Goal: Task Accomplishment & Management: Complete application form

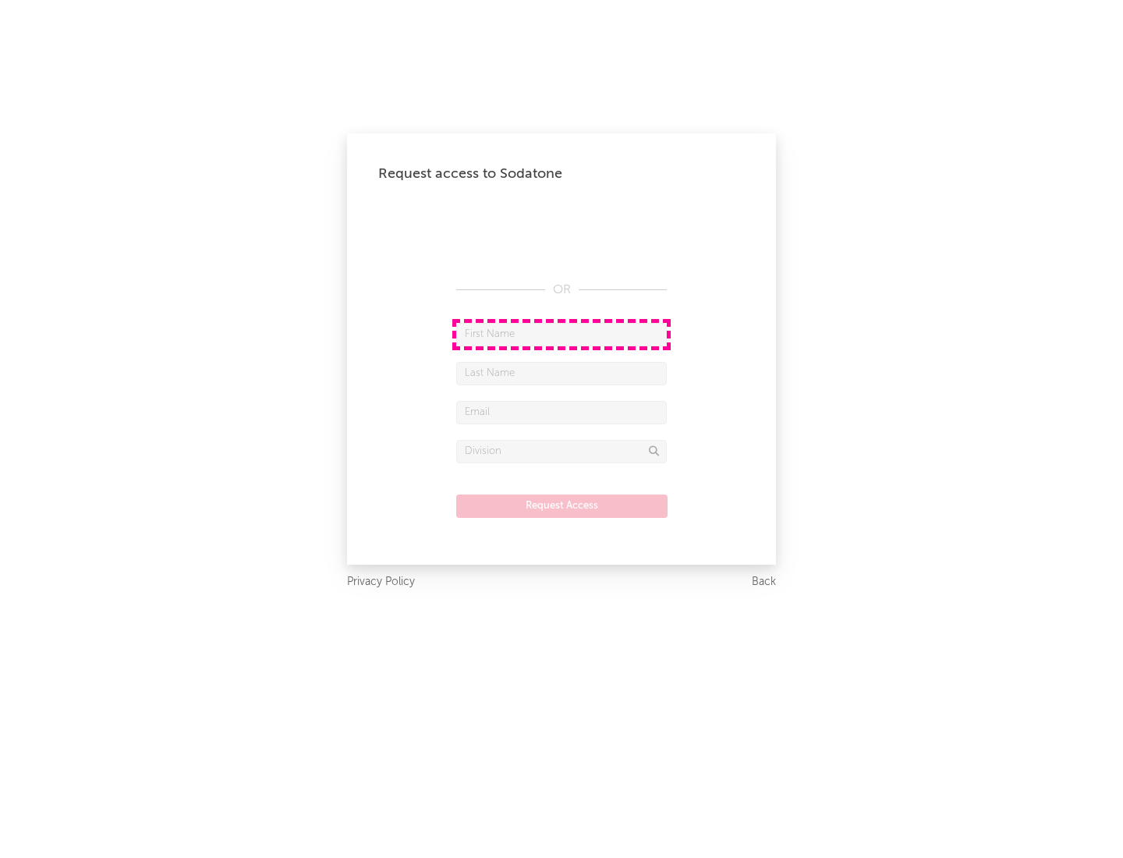
click at [561, 334] on input "text" at bounding box center [561, 334] width 210 height 23
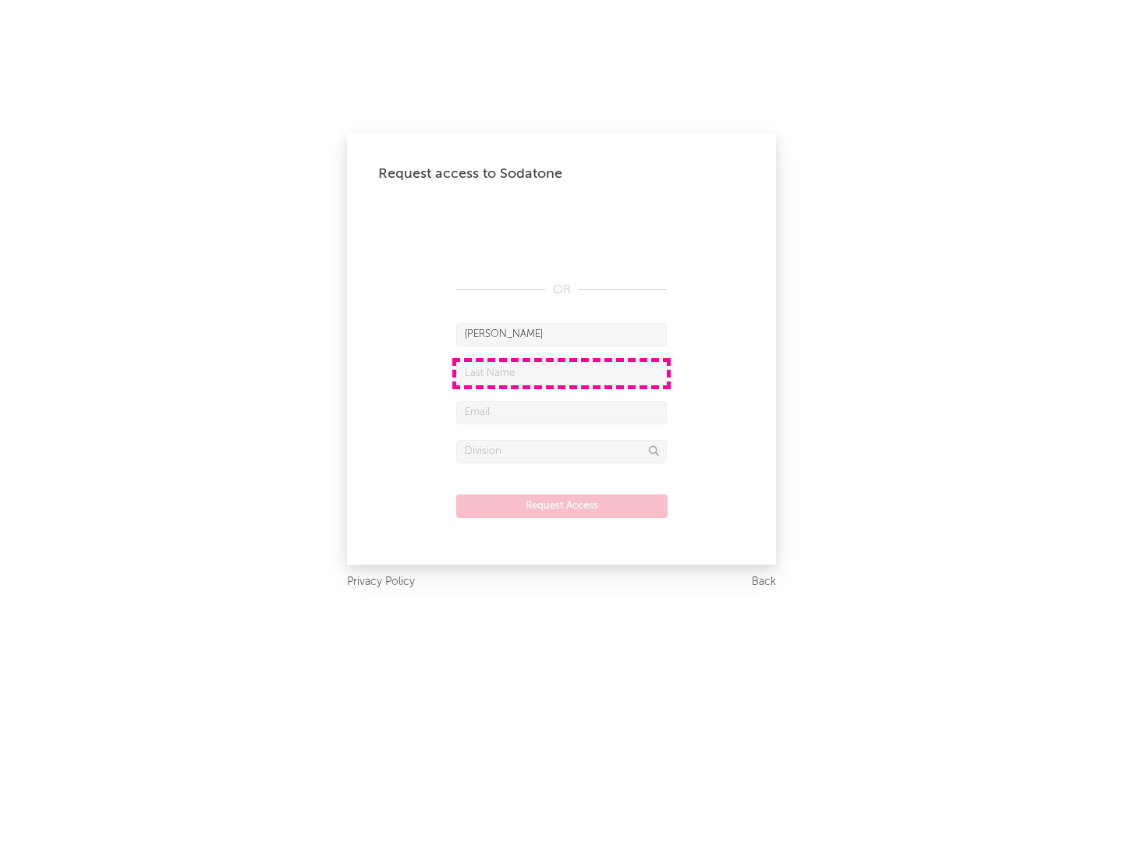
type input "[PERSON_NAME]"
click at [561, 373] on input "text" at bounding box center [561, 373] width 210 height 23
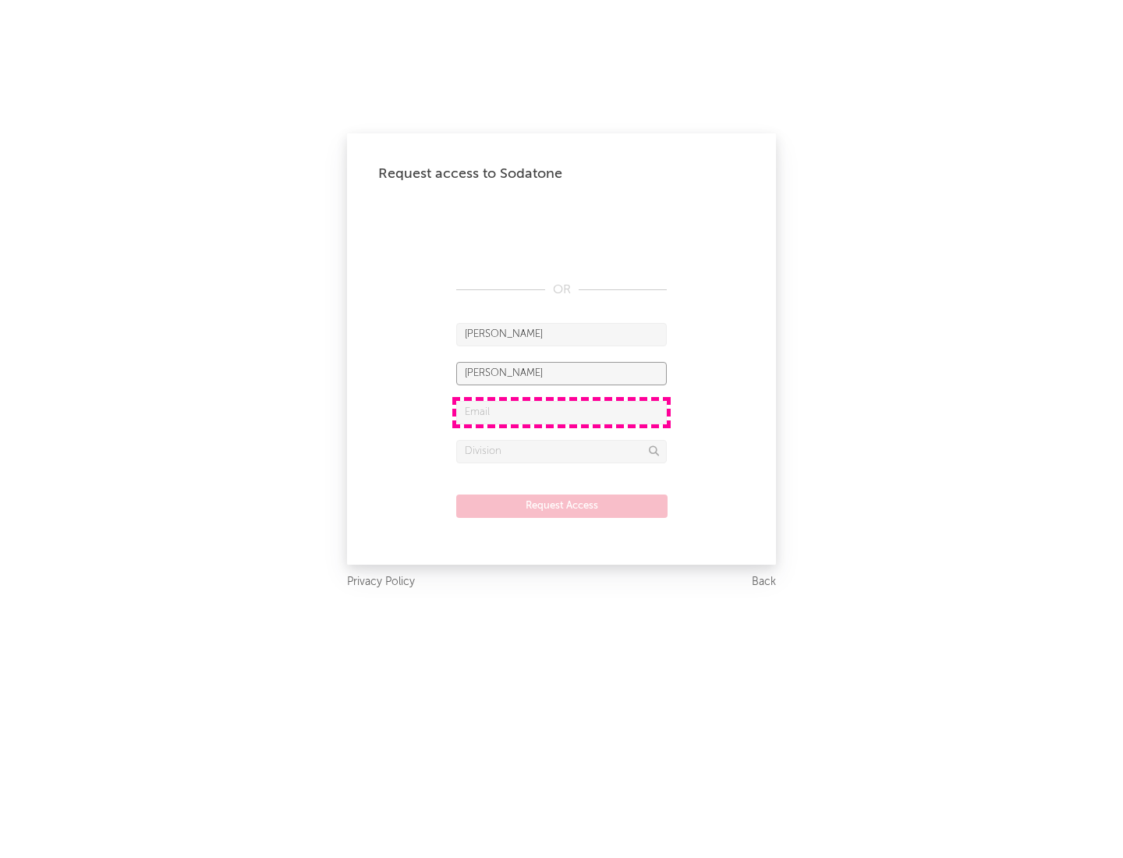
type input "[PERSON_NAME]"
click at [561, 412] on input "text" at bounding box center [561, 412] width 210 height 23
type input "[EMAIL_ADDRESS][DOMAIN_NAME]"
click at [561, 451] on input "text" at bounding box center [561, 451] width 210 height 23
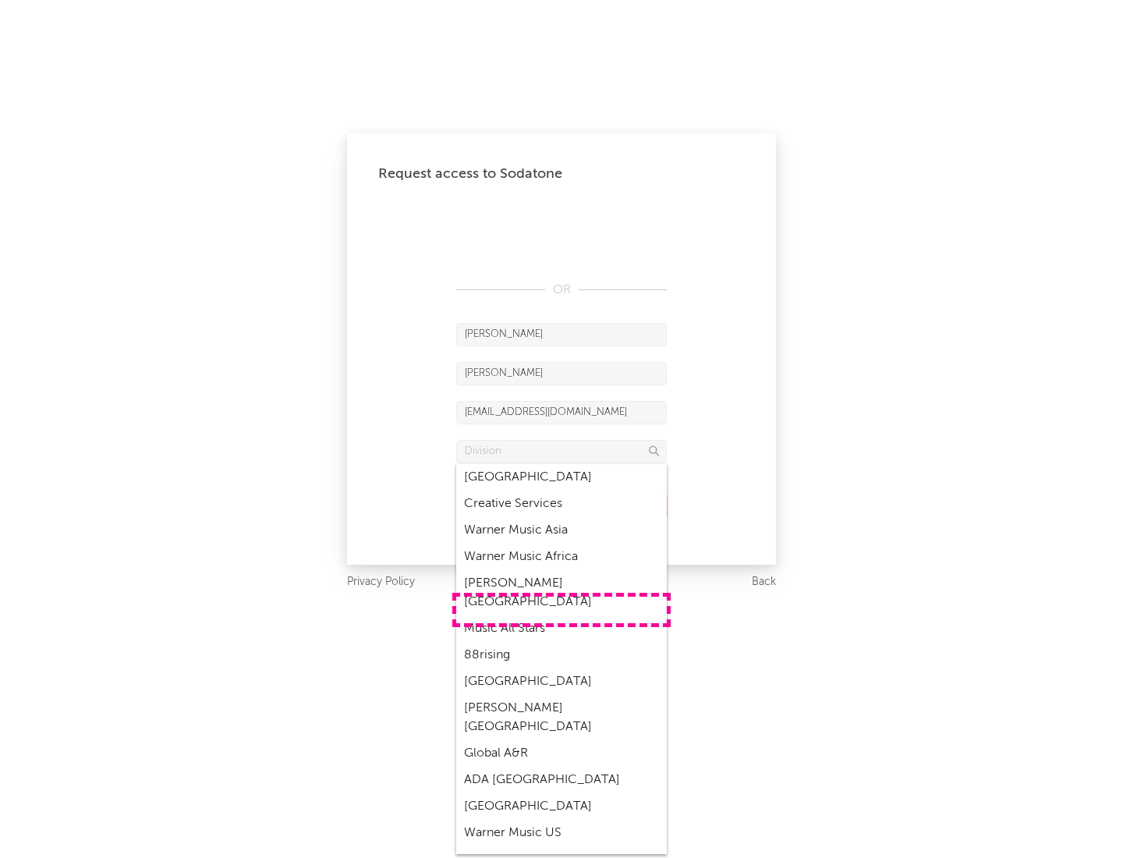
click at [561, 615] on div "Music All Stars" at bounding box center [561, 628] width 210 height 27
type input "Music All Stars"
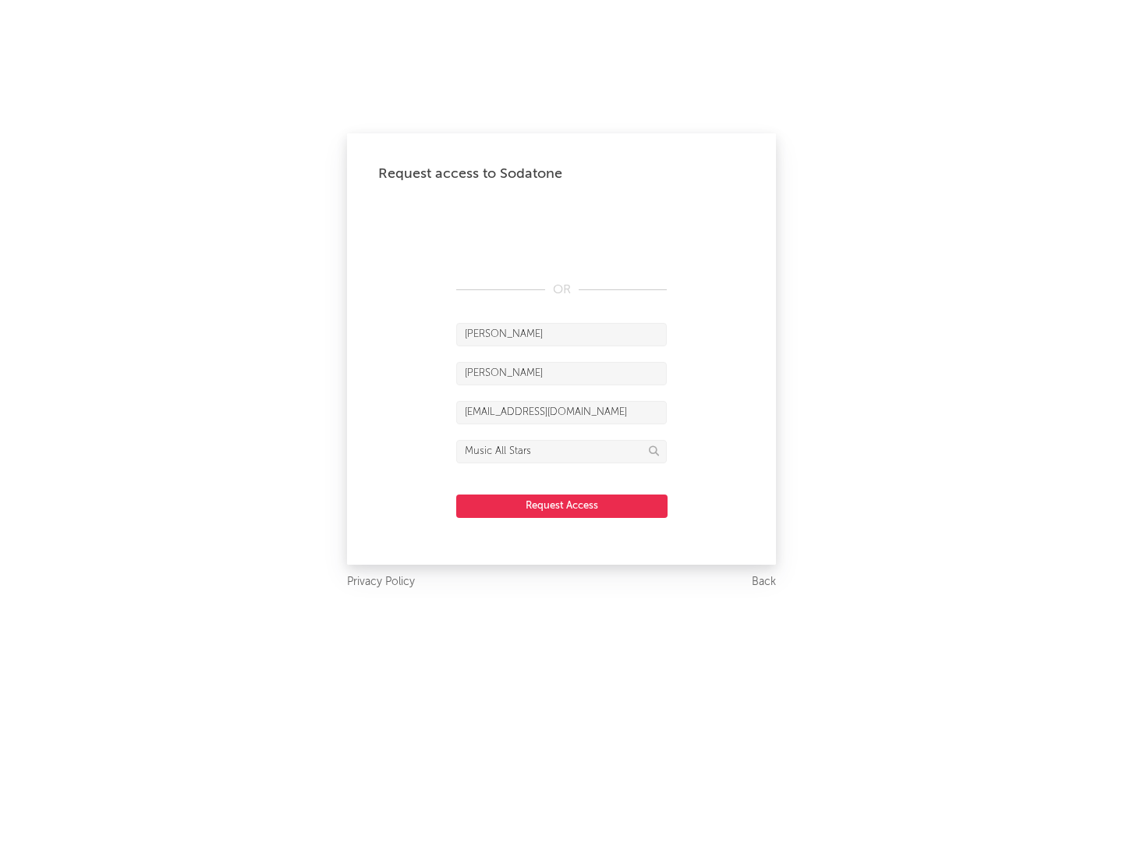
click at [561, 505] on button "Request Access" at bounding box center [561, 505] width 211 height 23
